Goal: Information Seeking & Learning: Check status

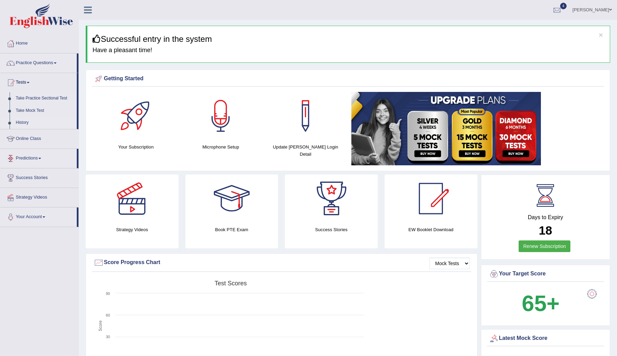
click at [20, 124] on link "History" at bounding box center [45, 123] width 64 height 12
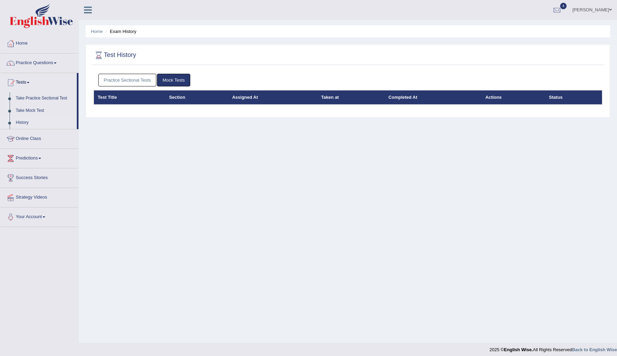
click at [126, 79] on link "Practice Sectional Tests" at bounding box center [127, 80] width 58 height 13
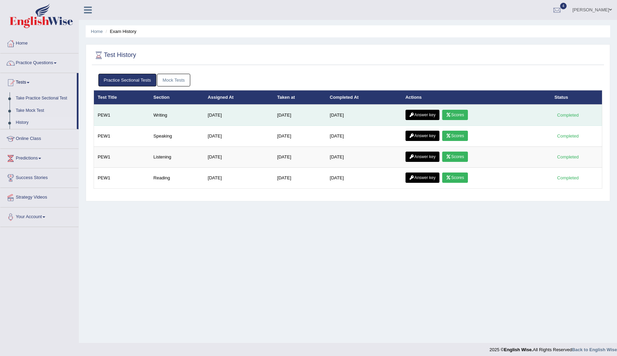
click at [458, 113] on link "Scores" at bounding box center [454, 115] width 25 height 10
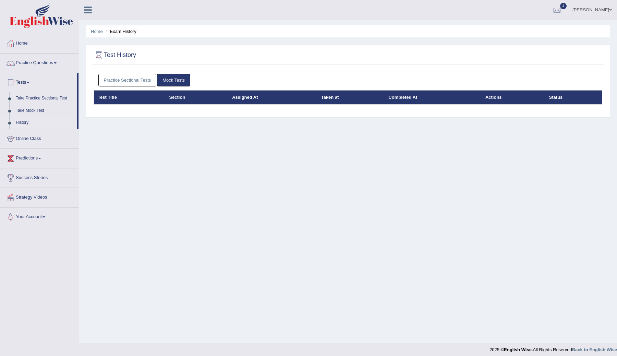
click at [142, 81] on link "Practice Sectional Tests" at bounding box center [127, 80] width 58 height 13
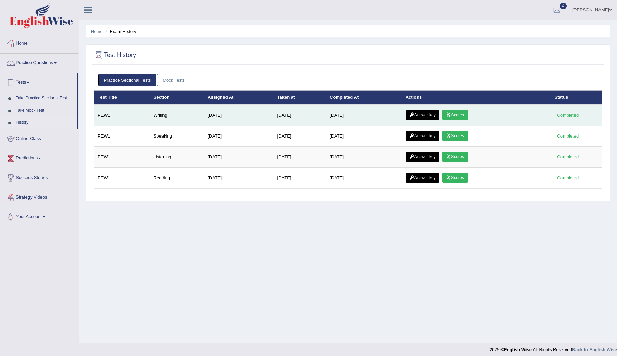
click at [420, 112] on link "Answer key" at bounding box center [423, 115] width 34 height 10
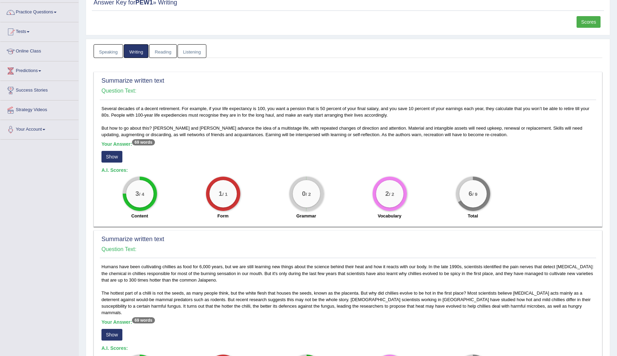
scroll to position [56, 0]
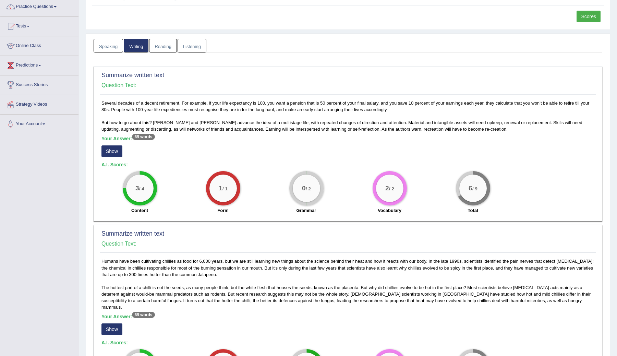
click at [125, 140] on b "Your Answer: 69 words" at bounding box center [127, 138] width 53 height 5
click at [143, 139] on sup "69 words" at bounding box center [143, 137] width 23 height 6
click at [146, 136] on sup "69 words" at bounding box center [143, 137] width 23 height 6
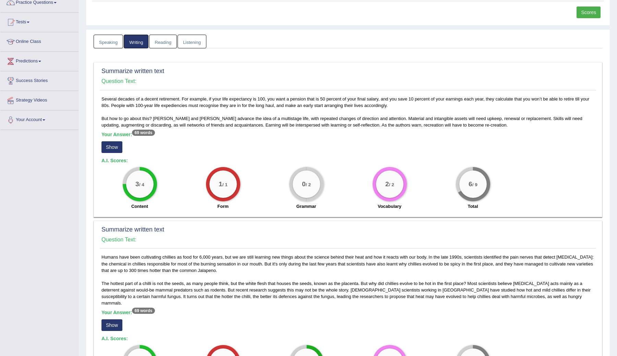
scroll to position [59, 0]
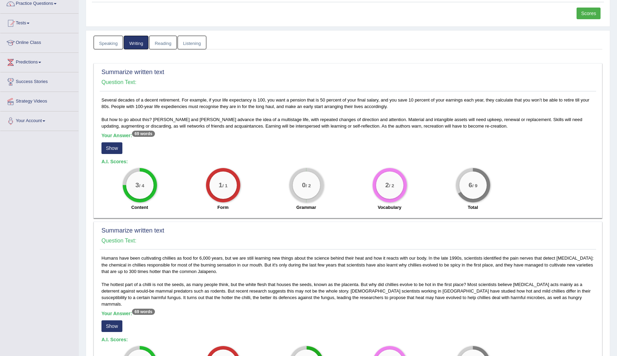
click at [471, 129] on div "Several decades of a decent retirement. For example, if your life expectancy is…" at bounding box center [348, 156] width 496 height 118
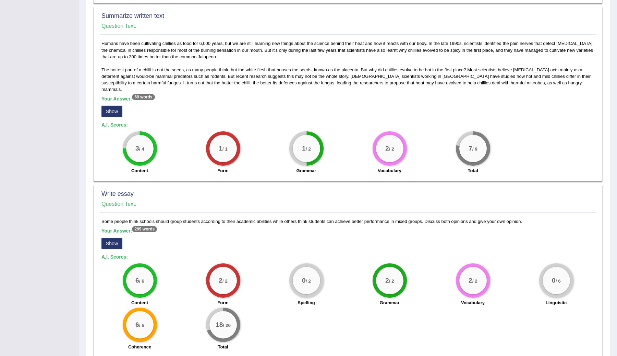
scroll to position [301, 0]
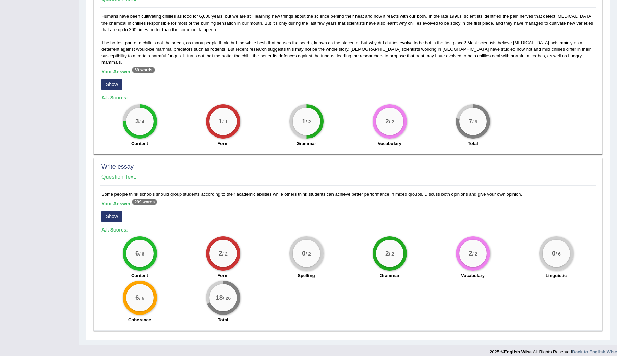
click at [114, 210] on button "Show" at bounding box center [111, 216] width 21 height 12
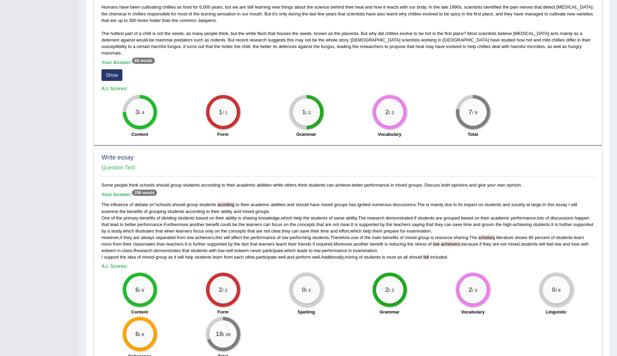
scroll to position [347, 0]
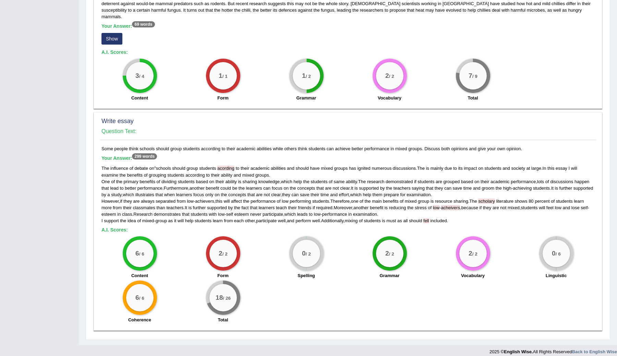
click at [225, 166] on span "acording" at bounding box center [225, 168] width 17 height 5
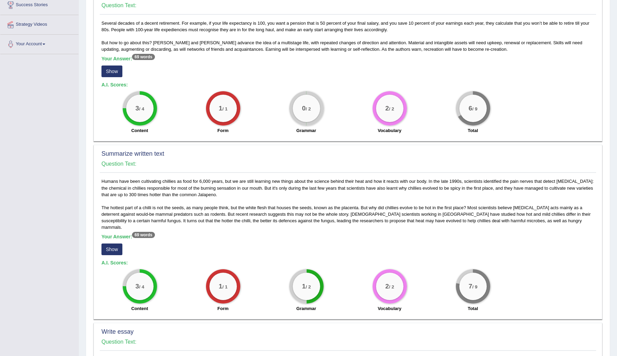
scroll to position [205, 0]
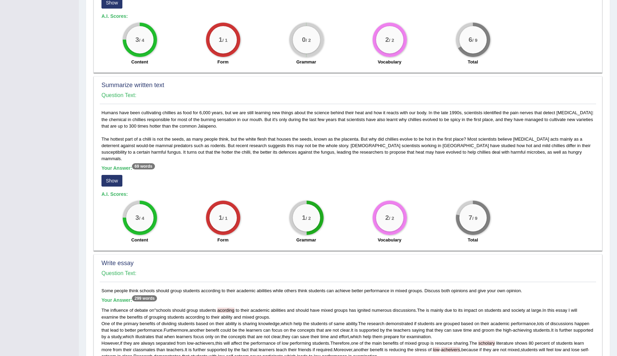
click at [137, 163] on sup "69 words" at bounding box center [143, 166] width 23 height 6
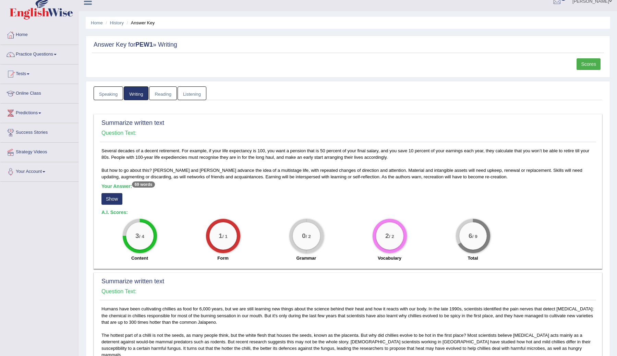
scroll to position [13, 0]
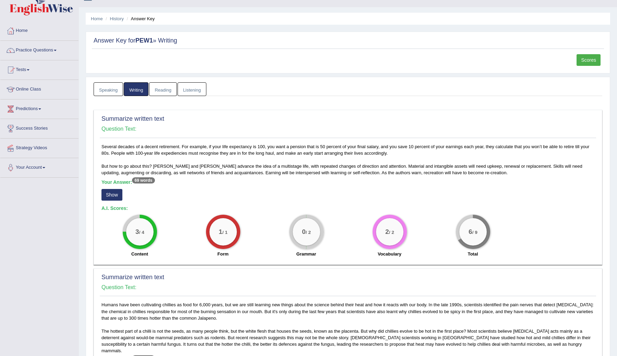
click at [586, 57] on link "Scores" at bounding box center [589, 60] width 24 height 12
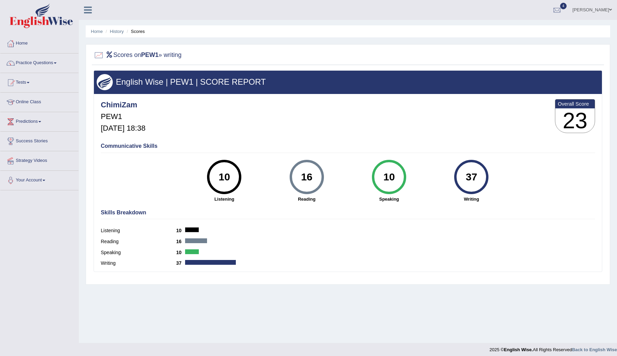
scroll to position [4, 0]
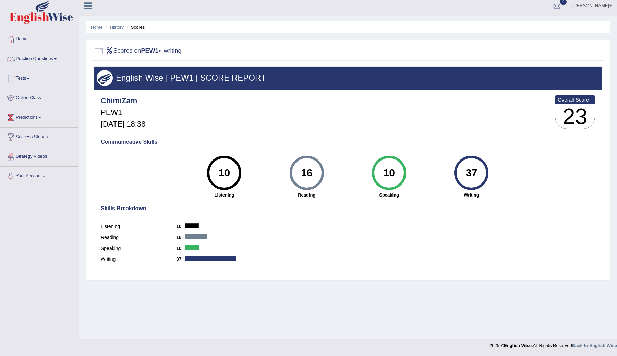
click at [118, 27] on link "History" at bounding box center [117, 27] width 14 height 5
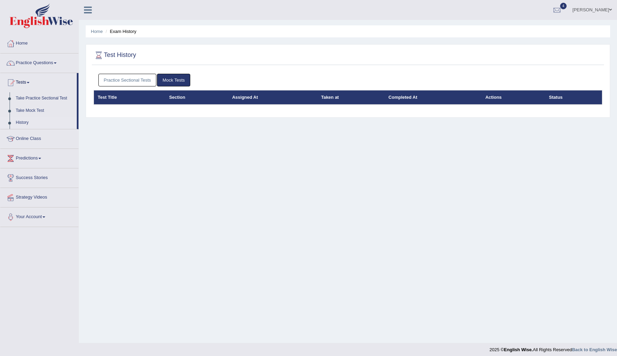
click at [172, 80] on link "Mock Tests" at bounding box center [173, 80] width 33 height 13
click at [149, 80] on link "Practice Sectional Tests" at bounding box center [127, 80] width 58 height 13
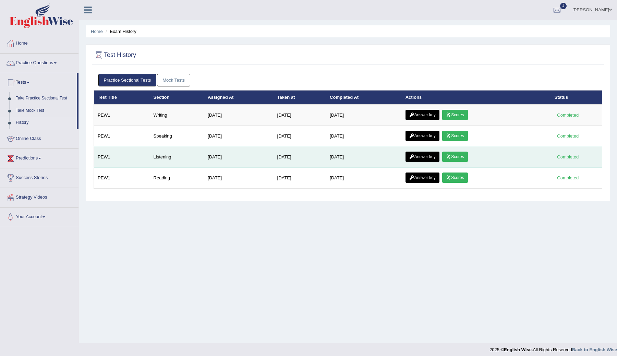
click at [460, 157] on link "Scores" at bounding box center [454, 157] width 25 height 10
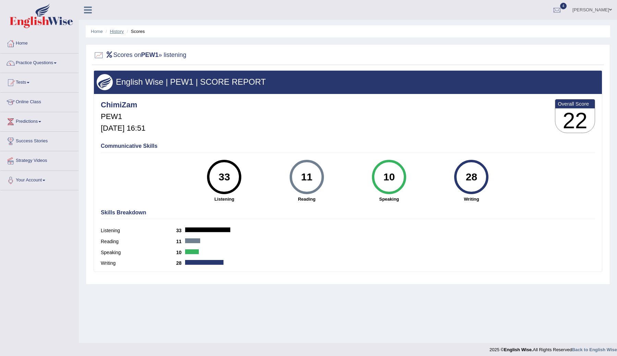
click at [113, 32] on link "History" at bounding box center [117, 31] width 14 height 5
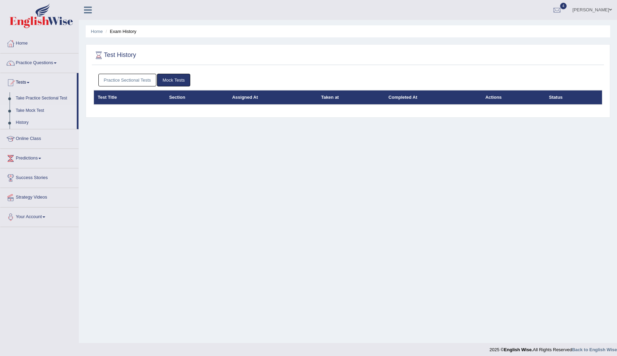
click at [28, 109] on link "Take Mock Test" at bounding box center [45, 111] width 64 height 12
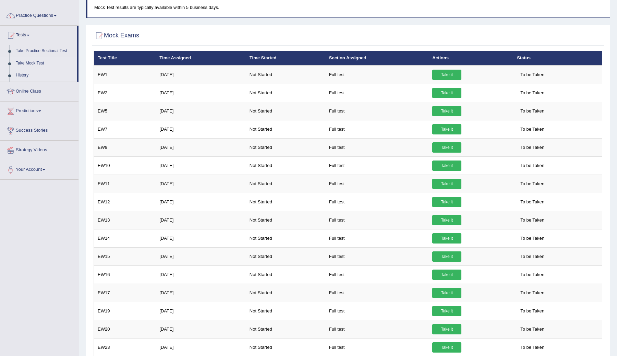
scroll to position [52, 0]
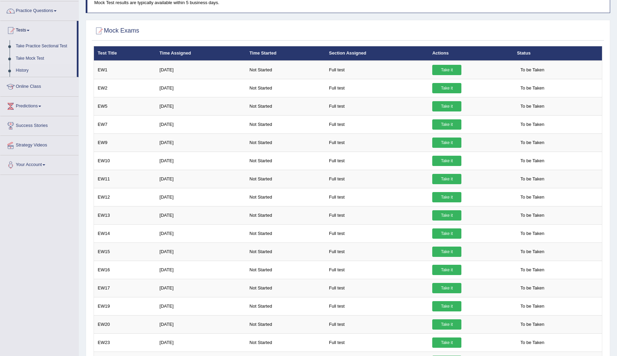
click at [34, 46] on link "Take Practice Sectional Test" at bounding box center [45, 46] width 64 height 12
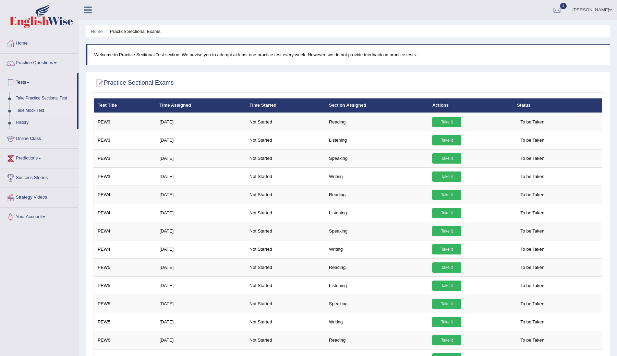
click at [40, 111] on link "Take Mock Test" at bounding box center [45, 111] width 64 height 12
click at [47, 65] on link "Practice Questions" at bounding box center [39, 61] width 78 height 17
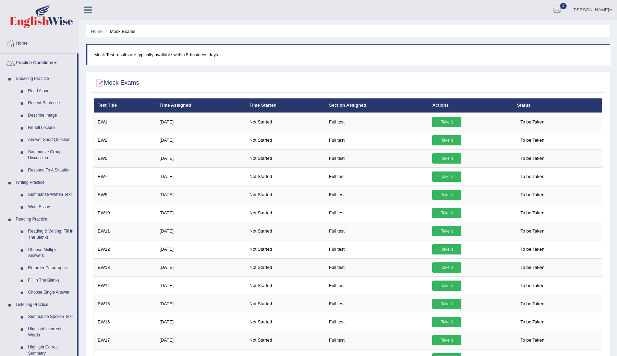
click at [56, 65] on link "Practice Questions" at bounding box center [38, 61] width 76 height 17
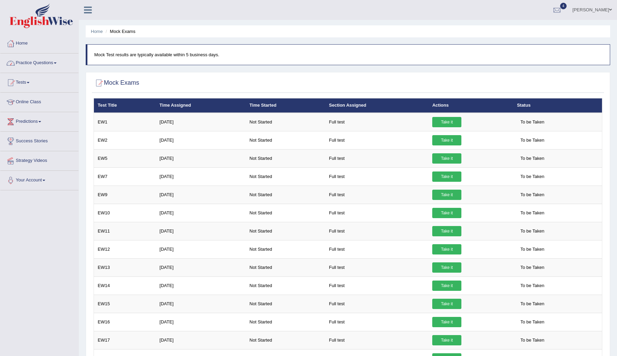
click at [57, 63] on link "Practice Questions" at bounding box center [39, 61] width 78 height 17
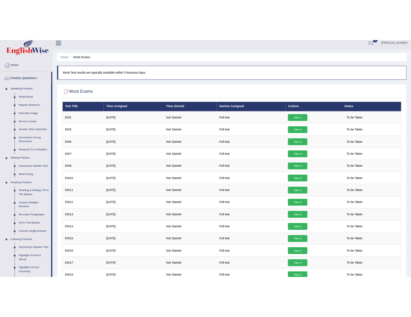
scroll to position [8, 0]
